Goal: Entertainment & Leisure: Consume media (video, audio)

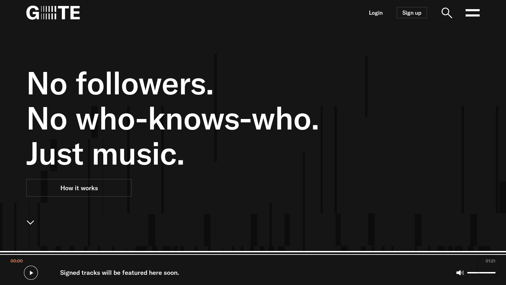
click at [384, 11] on nav "Login Sign up Open main menu" at bounding box center [253, 12] width 506 height 25
click at [378, 13] on link "Login" at bounding box center [376, 13] width 14 height 6
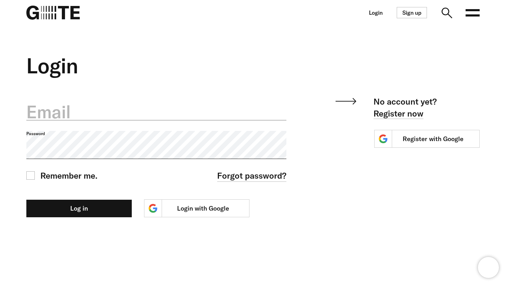
click at [205, 109] on label "Email" at bounding box center [156, 112] width 260 height 25
click at [205, 109] on input "Email" at bounding box center [156, 108] width 260 height 25
type input "**********"
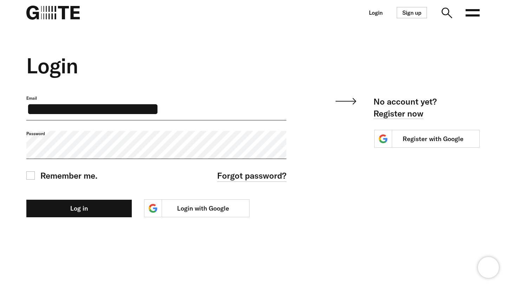
drag, startPoint x: 250, startPoint y: 104, endPoint x: 18, endPoint y: 81, distance: 232.5
click at [18, 81] on div "**********" at bounding box center [253, 135] width 506 height 164
click at [214, 210] on link "Login with Google" at bounding box center [196, 208] width 105 height 18
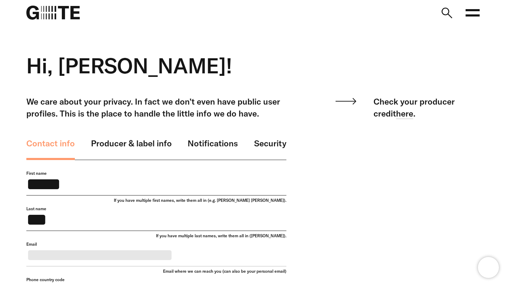
click at [467, 14] on icon at bounding box center [472, 13] width 14 height 14
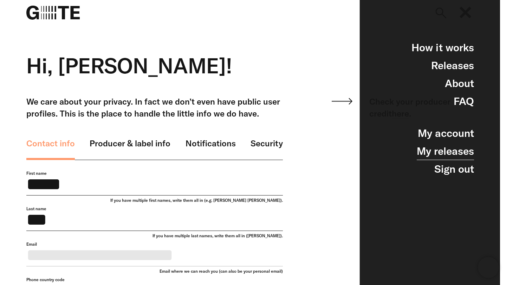
click at [442, 155] on link "My releases" at bounding box center [445, 151] width 57 height 18
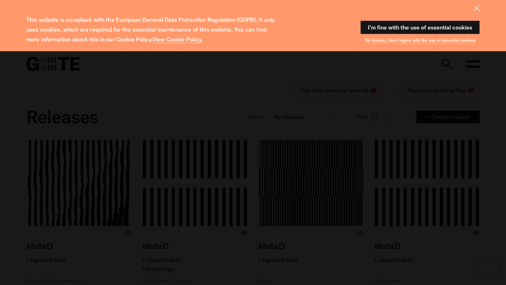
click at [402, 23] on button "I'm fine with the use of essential cookies" at bounding box center [419, 27] width 119 height 13
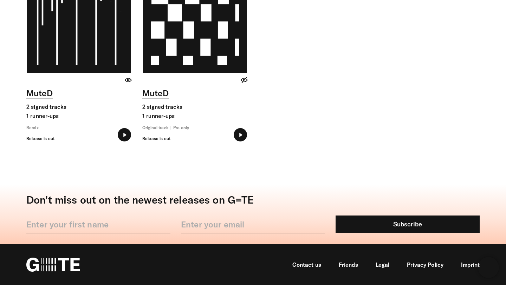
scroll to position [262, 0]
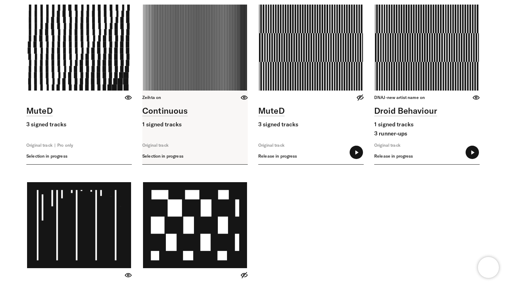
click at [197, 60] on link at bounding box center [194, 85] width 105 height 160
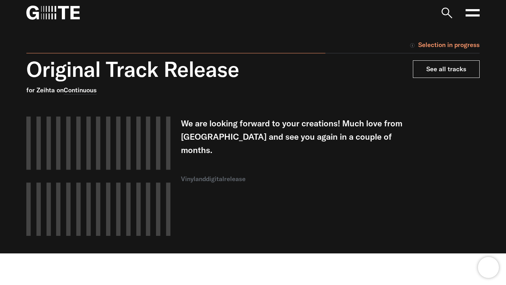
click at [450, 73] on link "See all tracks" at bounding box center [446, 69] width 67 height 18
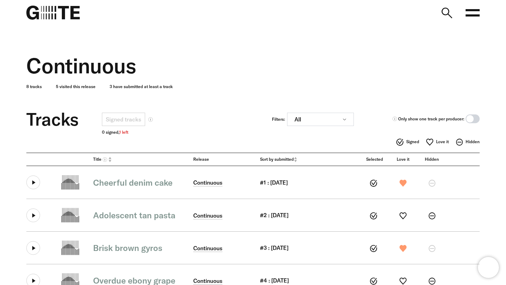
click at [149, 109] on div "Tracks Signed tracks 0 signed, 1 left Filters: All All Not listened" at bounding box center [252, 120] width 453 height 32
click at [474, 12] on icon at bounding box center [472, 13] width 14 height 14
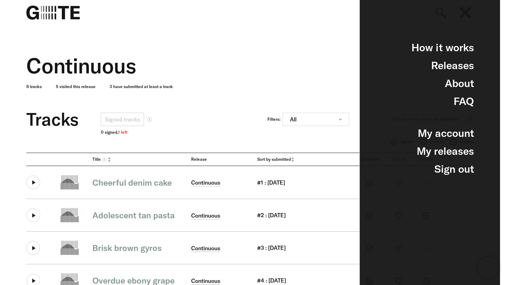
click at [197, 111] on div "Tracks Signed tracks 0 signed, 1 left Filters: All All Not listened" at bounding box center [249, 120] width 447 height 32
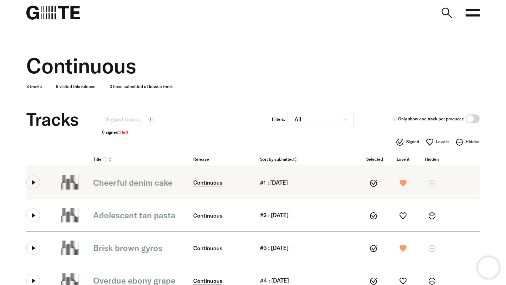
click at [215, 185] on link "Continuous" at bounding box center [207, 182] width 29 height 7
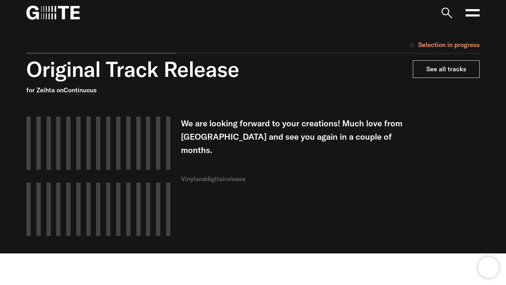
click at [452, 68] on link "See all tracks" at bounding box center [446, 69] width 67 height 18
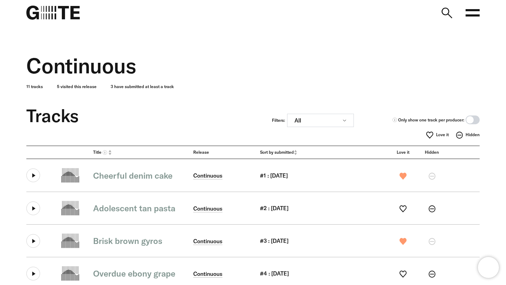
click at [476, 120] on span at bounding box center [472, 120] width 14 height 9
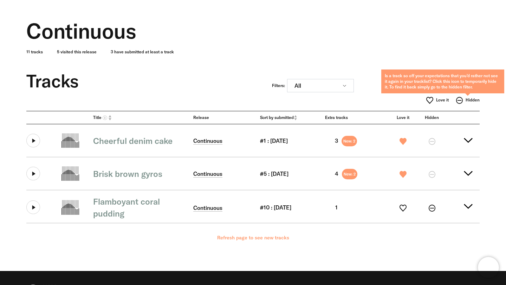
scroll to position [32, 0]
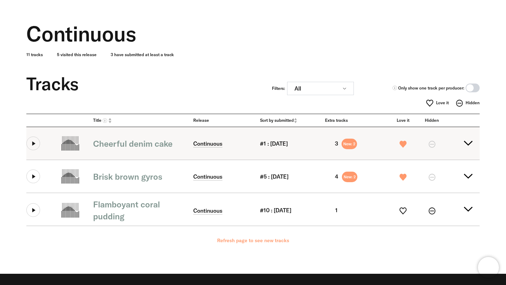
click at [382, 143] on div at bounding box center [374, 143] width 29 height 11
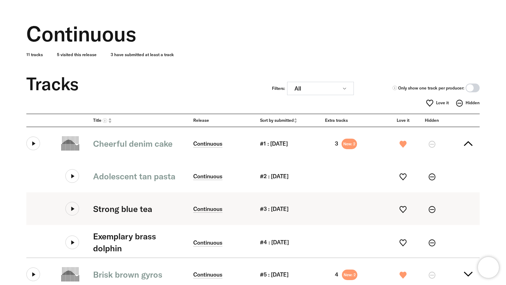
scroll to position [87, 0]
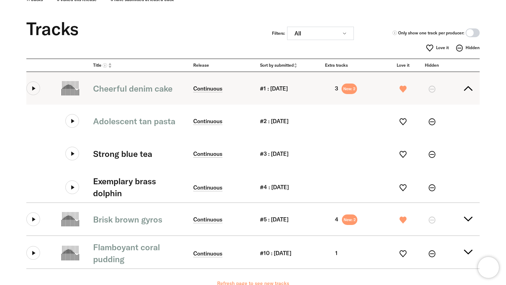
click at [461, 90] on summary "Cheerful denim cake Continuous #1 : 20.07.2025 3 New: 2" at bounding box center [252, 88] width 453 height 33
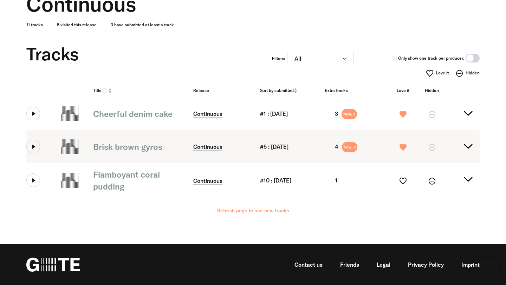
click at [346, 119] on span "New: 2" at bounding box center [348, 114] width 15 height 11
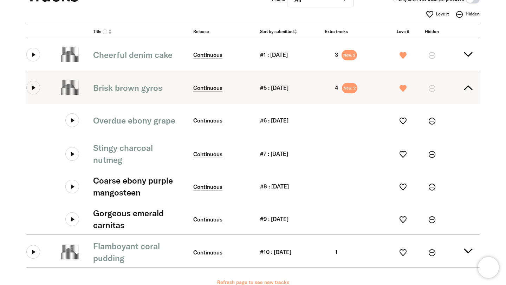
scroll to position [121, 0]
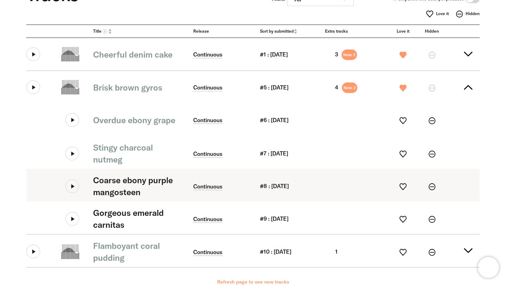
click at [73, 191] on icon at bounding box center [72, 186] width 14 height 14
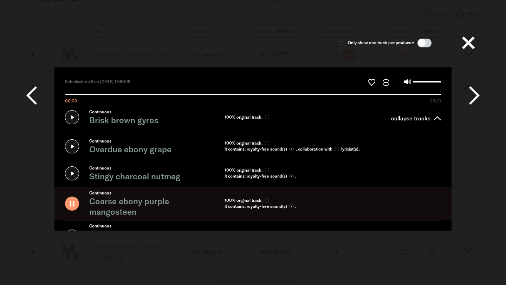
scroll to position [38, 0]
type input "*****"
click at [469, 37] on button at bounding box center [468, 43] width 22 height 22
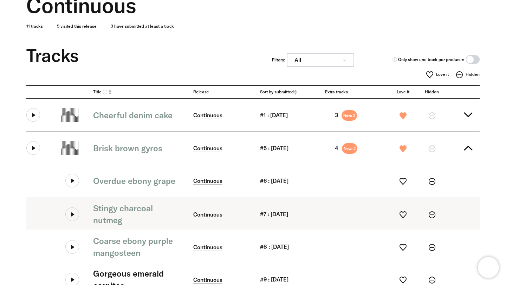
scroll to position [61, 0]
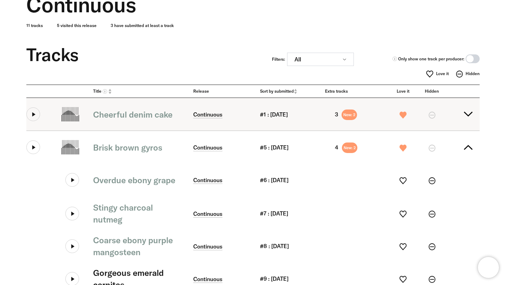
click at [39, 112] on button at bounding box center [33, 114] width 14 height 14
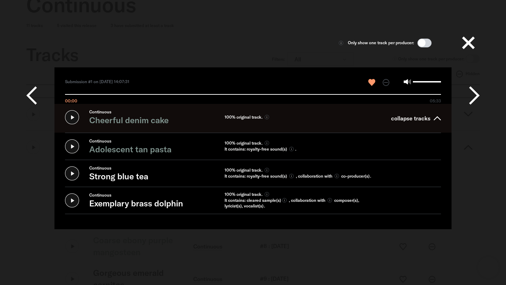
click at [69, 173] on icon at bounding box center [72, 173] width 14 height 14
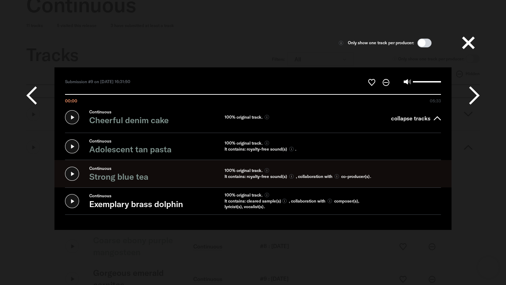
click at [69, 173] on div "Continuous Strong blue tea" at bounding box center [125, 173] width 120 height 21
click at [73, 178] on div "Continuous Strong blue tea" at bounding box center [125, 173] width 120 height 21
click at [467, 41] on button at bounding box center [468, 43] width 22 height 22
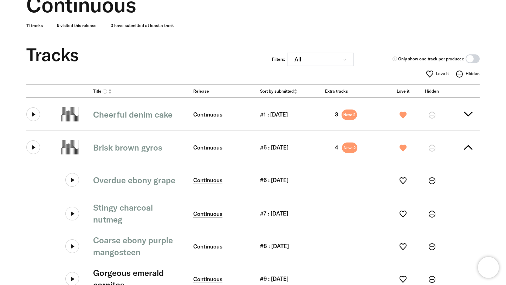
click at [467, 41] on div "Continuous 11 tracks 5 visited this release 3 have submitted at least a track" at bounding box center [248, 3] width 464 height 78
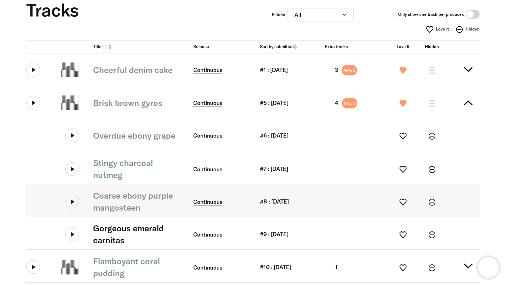
scroll to position [114, 0]
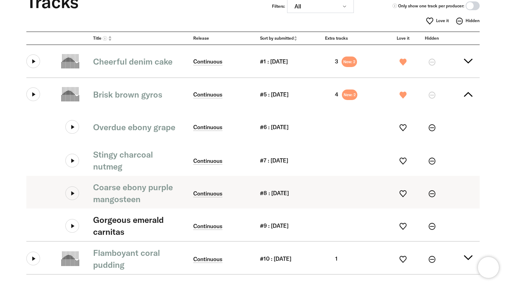
click at [73, 192] on icon at bounding box center [72, 193] width 14 height 14
click at [72, 194] on icon at bounding box center [72, 193] width 14 height 14
click at [74, 197] on icon at bounding box center [72, 193] width 14 height 14
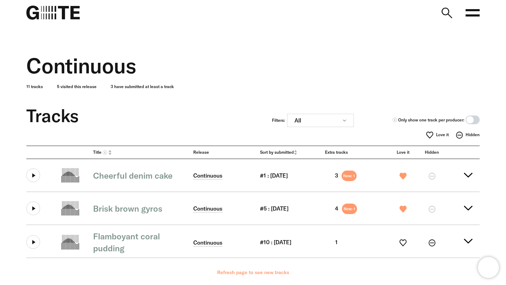
scroll to position [62, 0]
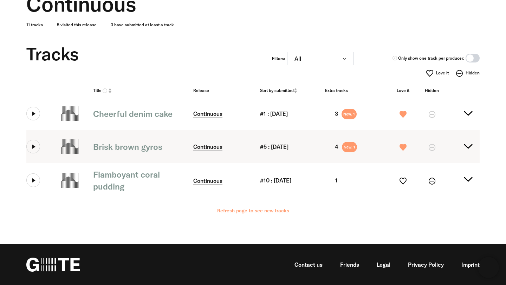
click at [42, 149] on div at bounding box center [52, 146] width 53 height 14
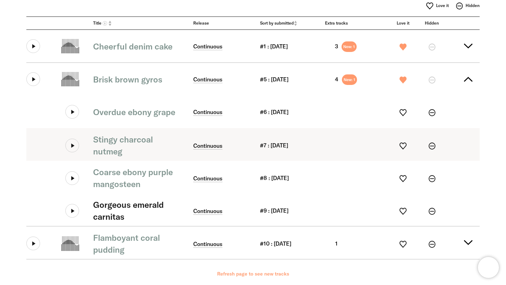
scroll to position [130, 0]
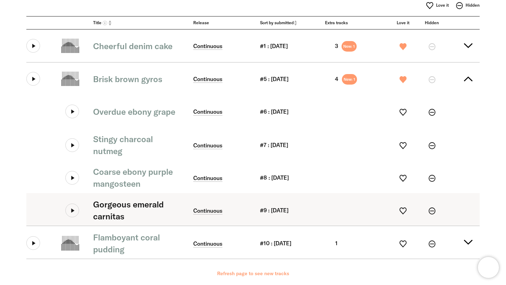
click at [72, 210] on icon at bounding box center [72, 211] width 14 height 14
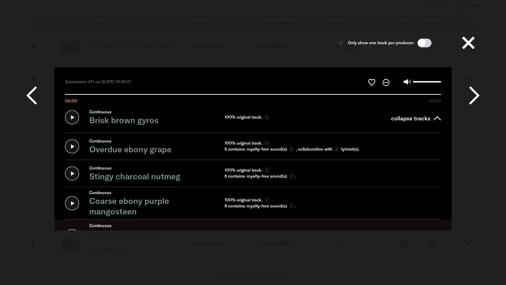
scroll to position [38, 0]
click at [73, 223] on div "Continuous Gorgeous emerald carnitas" at bounding box center [125, 236] width 120 height 27
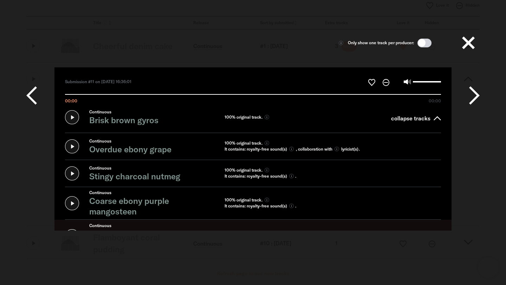
scroll to position [0, 0]
click at [466, 43] on button at bounding box center [468, 43] width 22 height 22
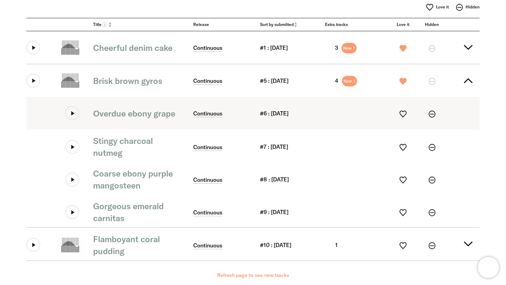
scroll to position [83, 0]
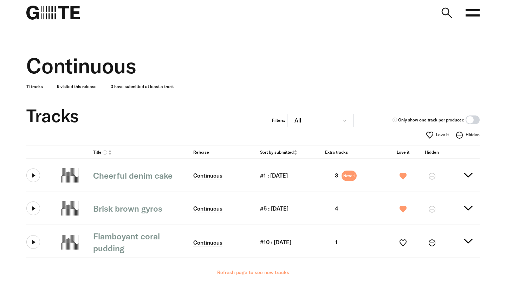
scroll to position [62, 0]
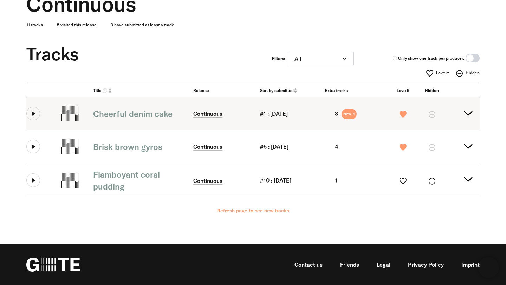
click at [36, 112] on button at bounding box center [33, 114] width 14 height 14
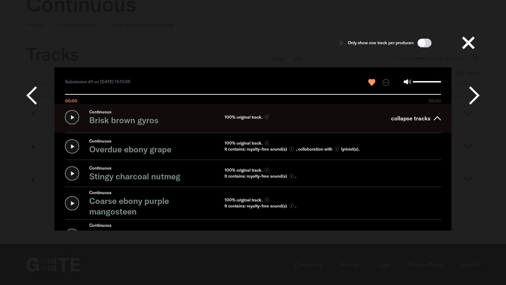
scroll to position [37, 0]
click at [71, 229] on icon at bounding box center [72, 236] width 14 height 14
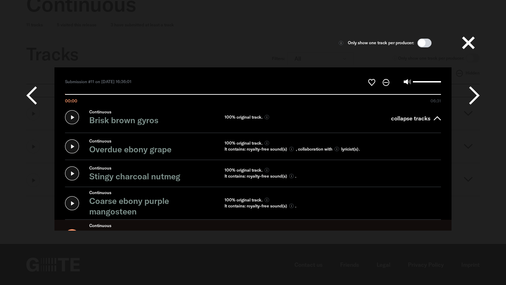
type input "*****"
click at [471, 41] on button at bounding box center [468, 43] width 22 height 22
